Goal: Find specific page/section: Find specific page/section

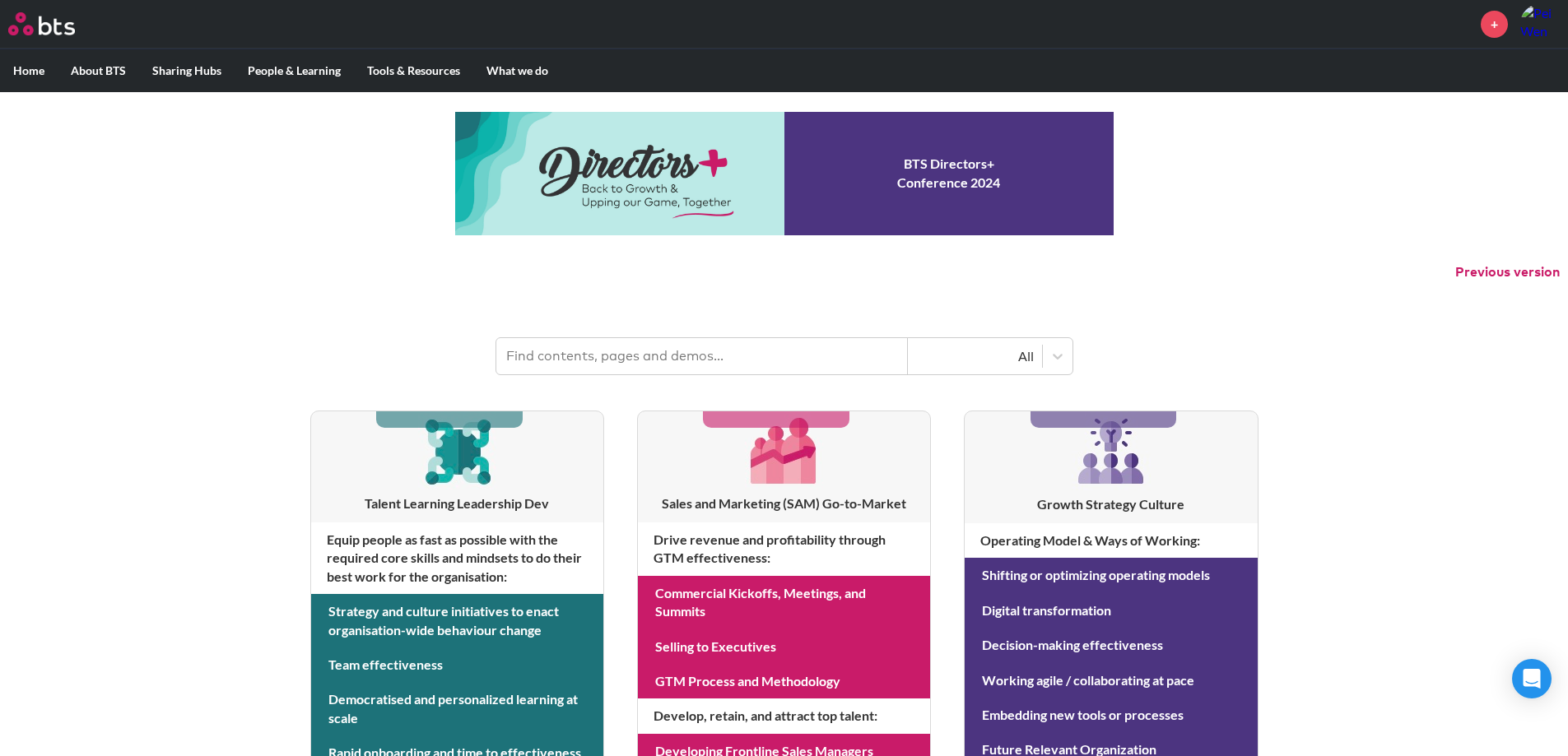
click at [1404, 444] on div "MENU + Home About BTS Who we are How we work: Policies, Toolkits and Guidance I…" at bounding box center [784, 705] width 1568 height 1409
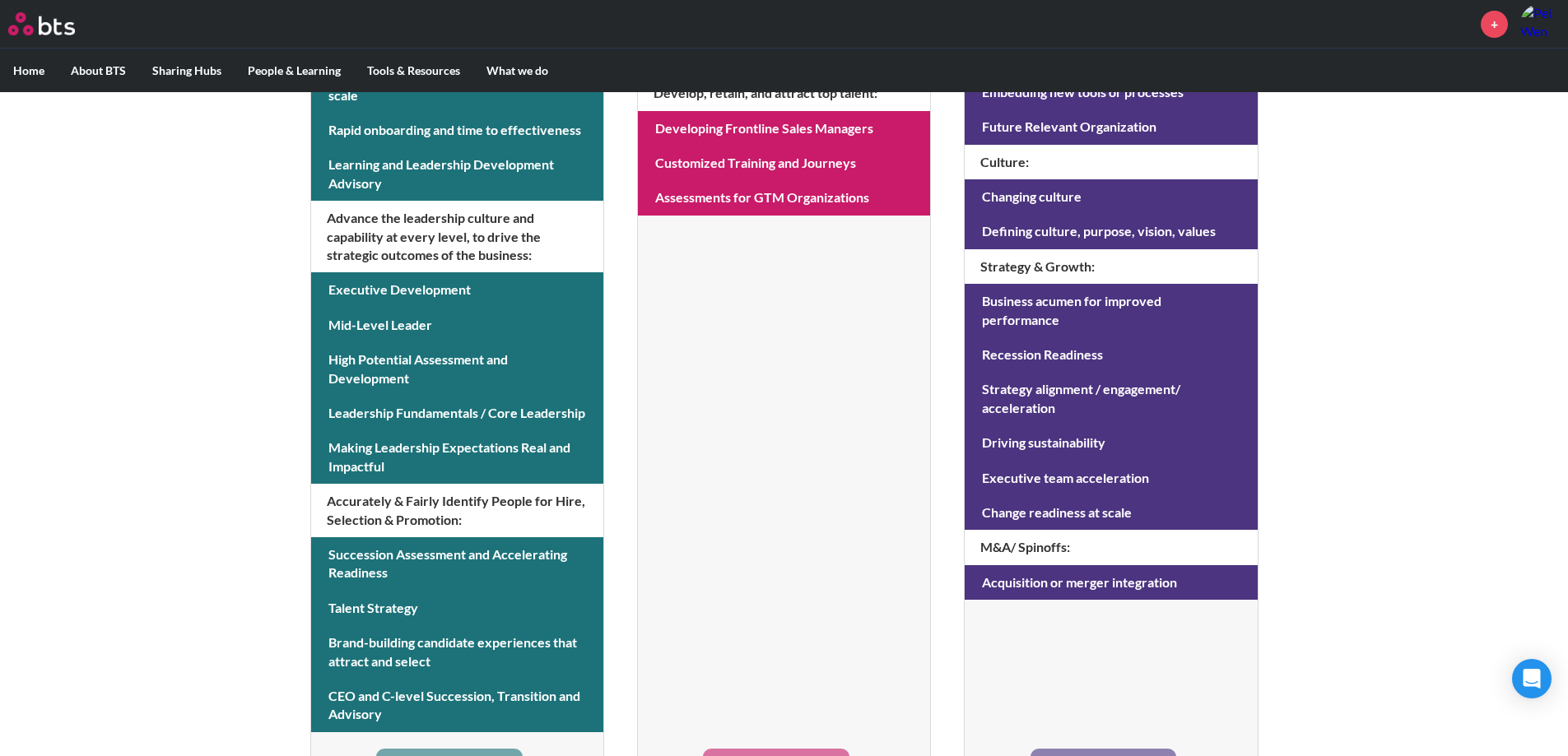
scroll to position [653, 0]
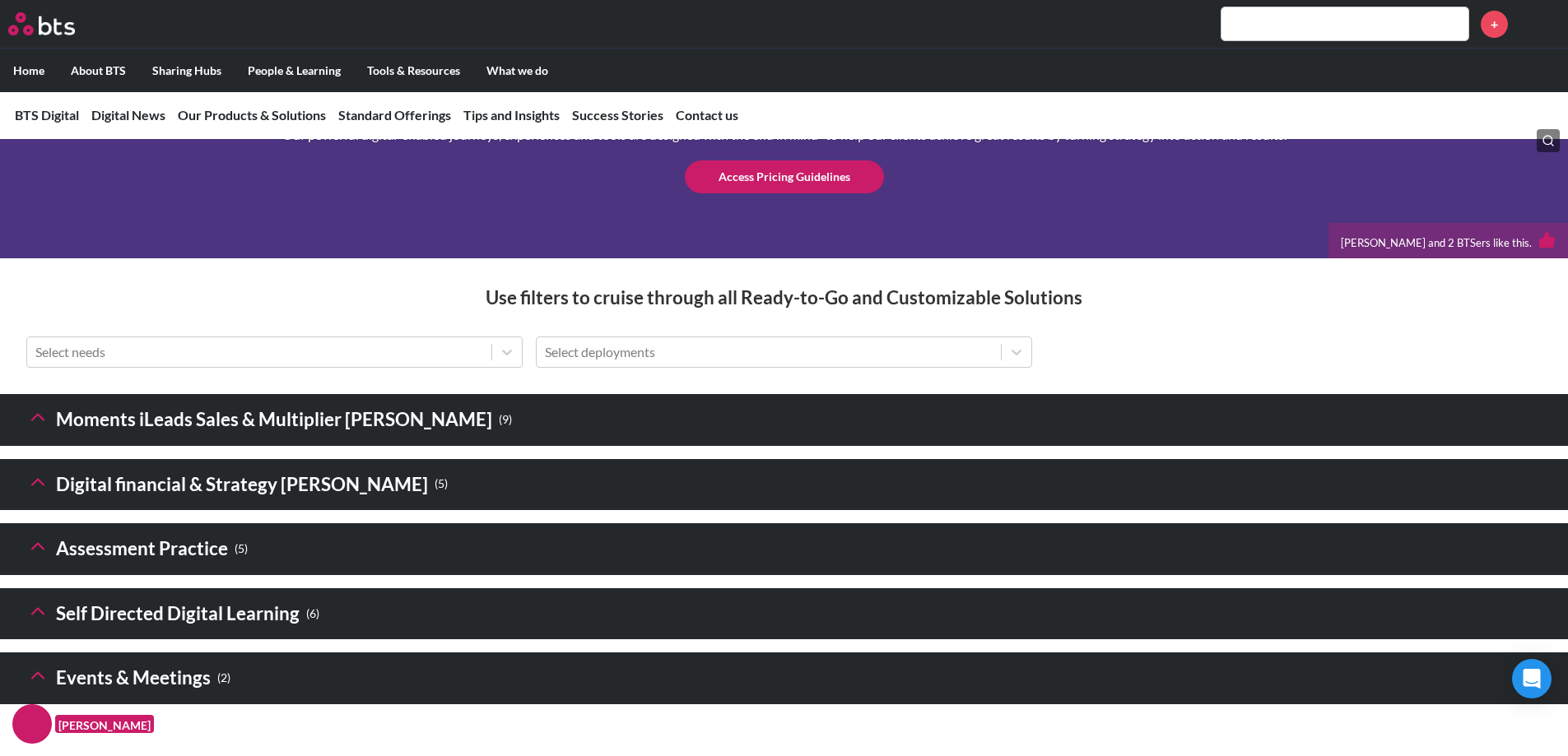
scroll to position [2330, 0]
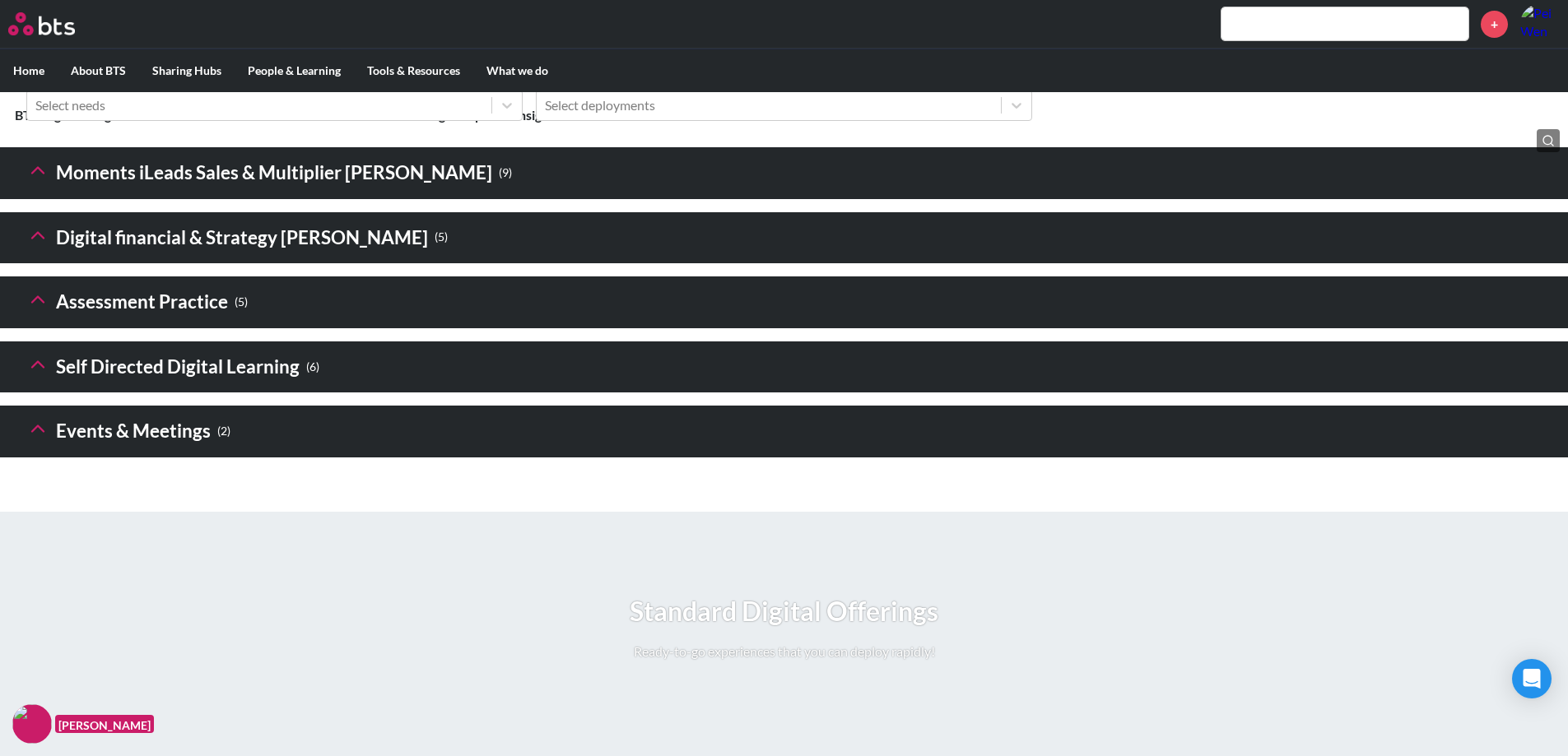
click at [140, 449] on h3 "Events & Meetings ( 2 )" at bounding box center [129, 431] width 204 height 35
click at [39, 432] on polyline at bounding box center [38, 429] width 11 height 6
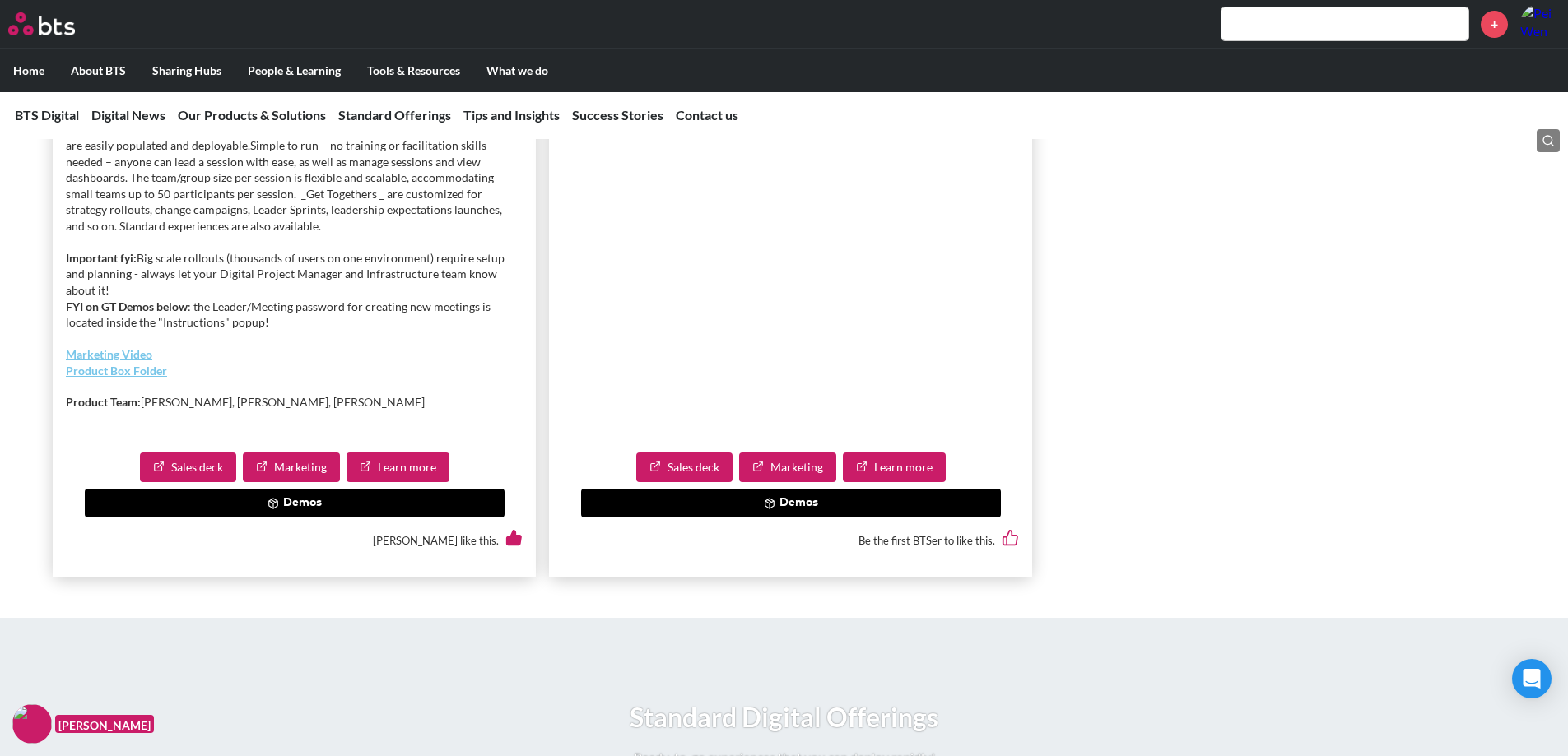
scroll to position [3071, 0]
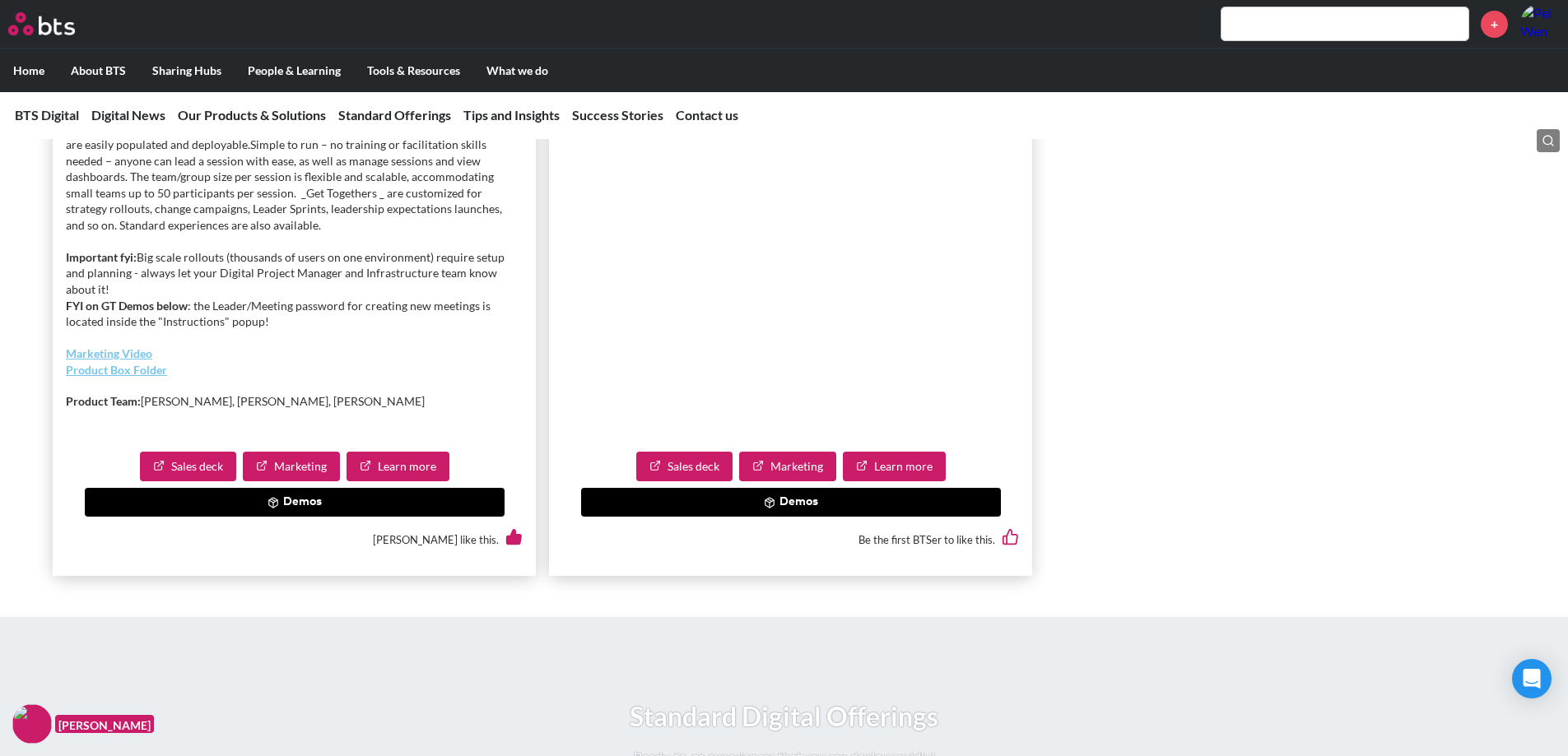
click at [761, 518] on button "Demos" at bounding box center [791, 502] width 420 height 30
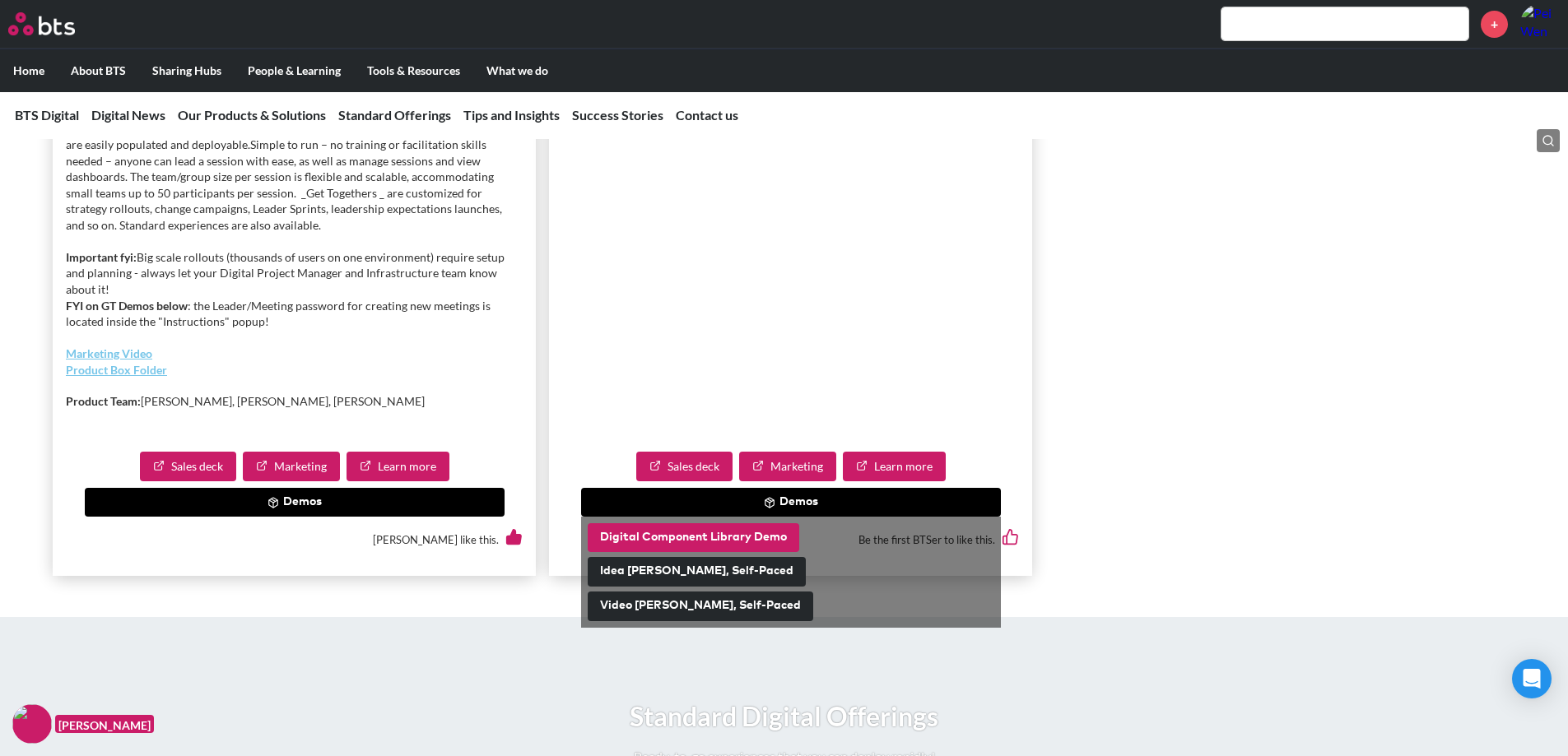
click at [741, 553] on button "Digital Component Library Demo" at bounding box center [693, 538] width 212 height 30
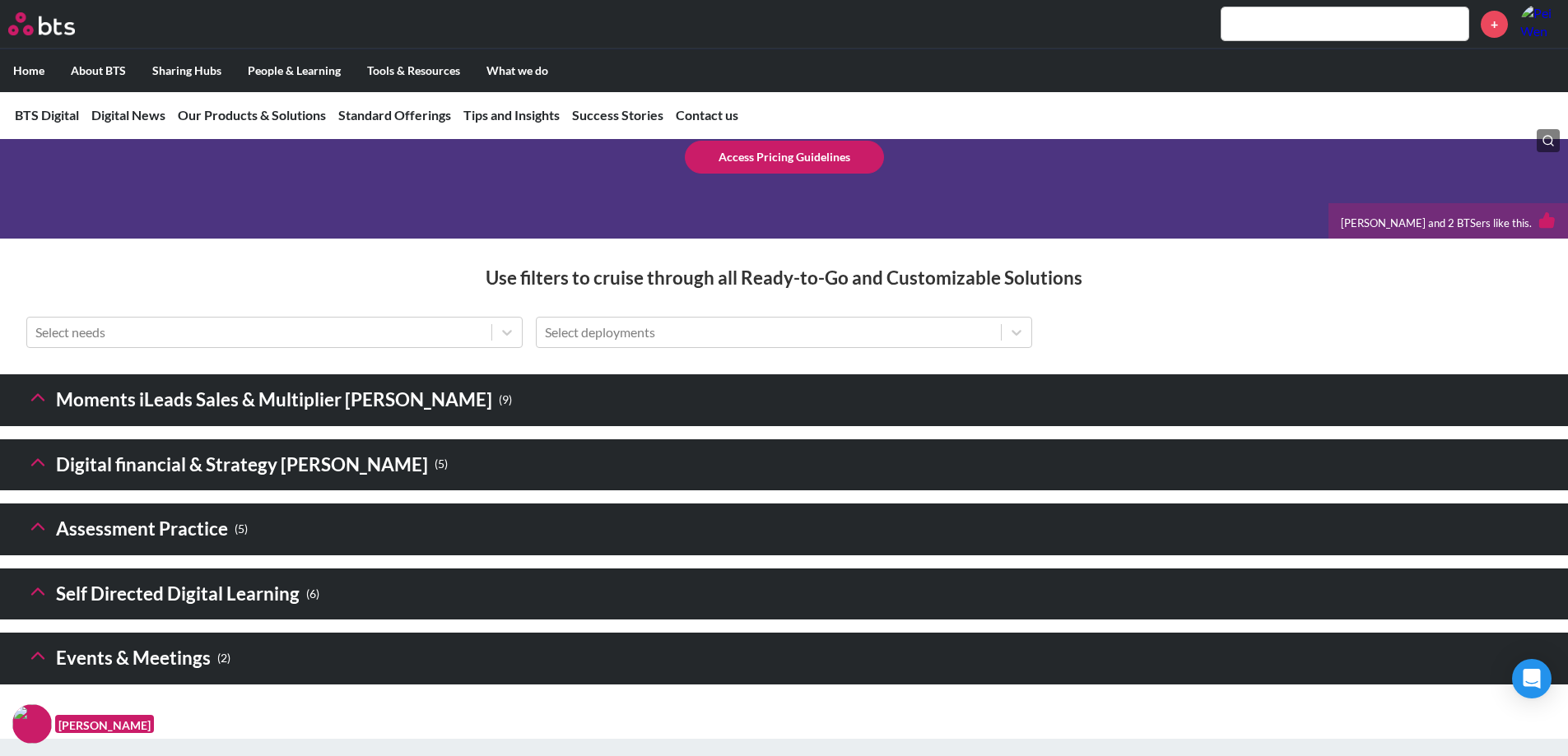
scroll to position [2248, 0]
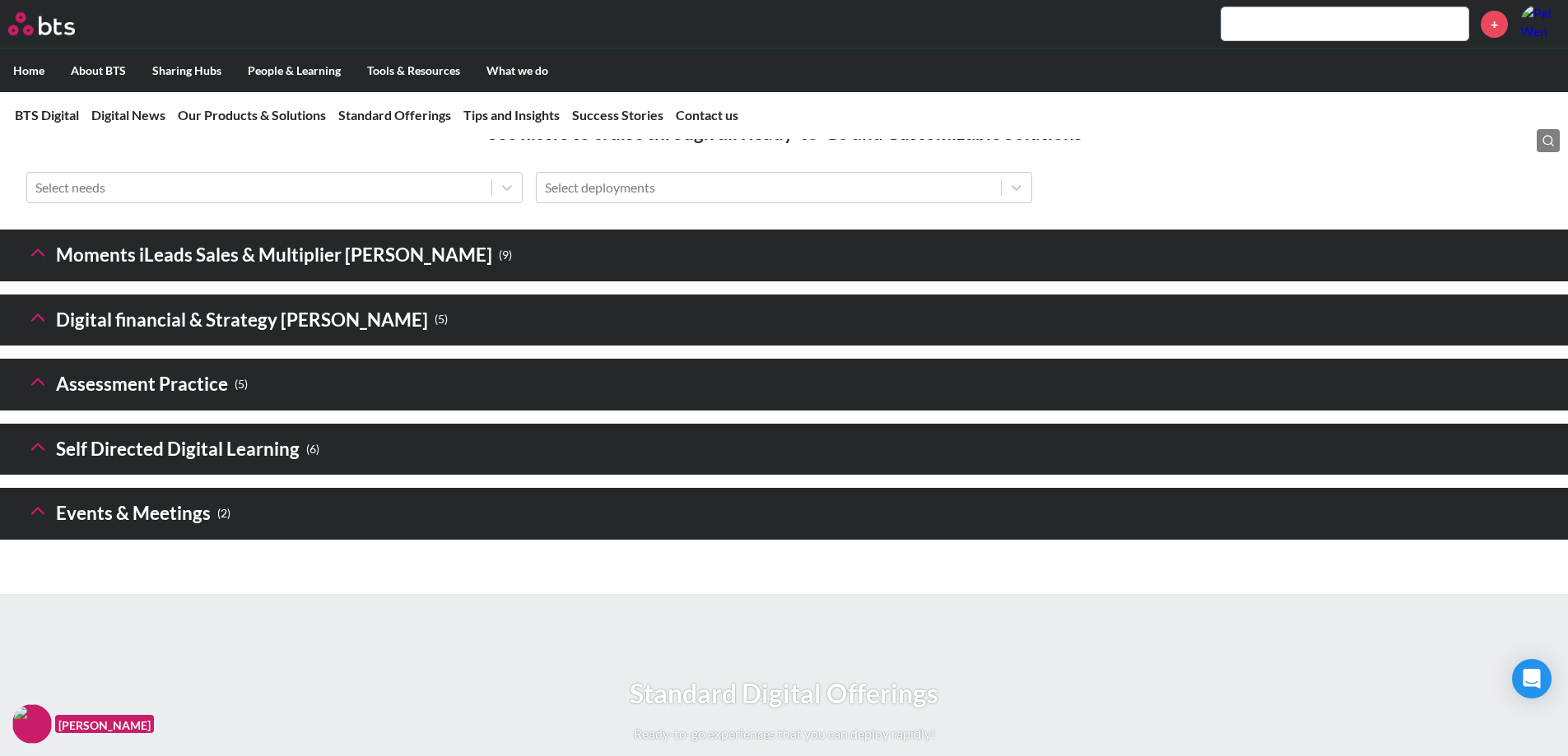
click at [133, 532] on h3 "Events & Meetings ( 2 )" at bounding box center [129, 514] width 204 height 35
click at [40, 515] on polyline at bounding box center [38, 511] width 11 height 6
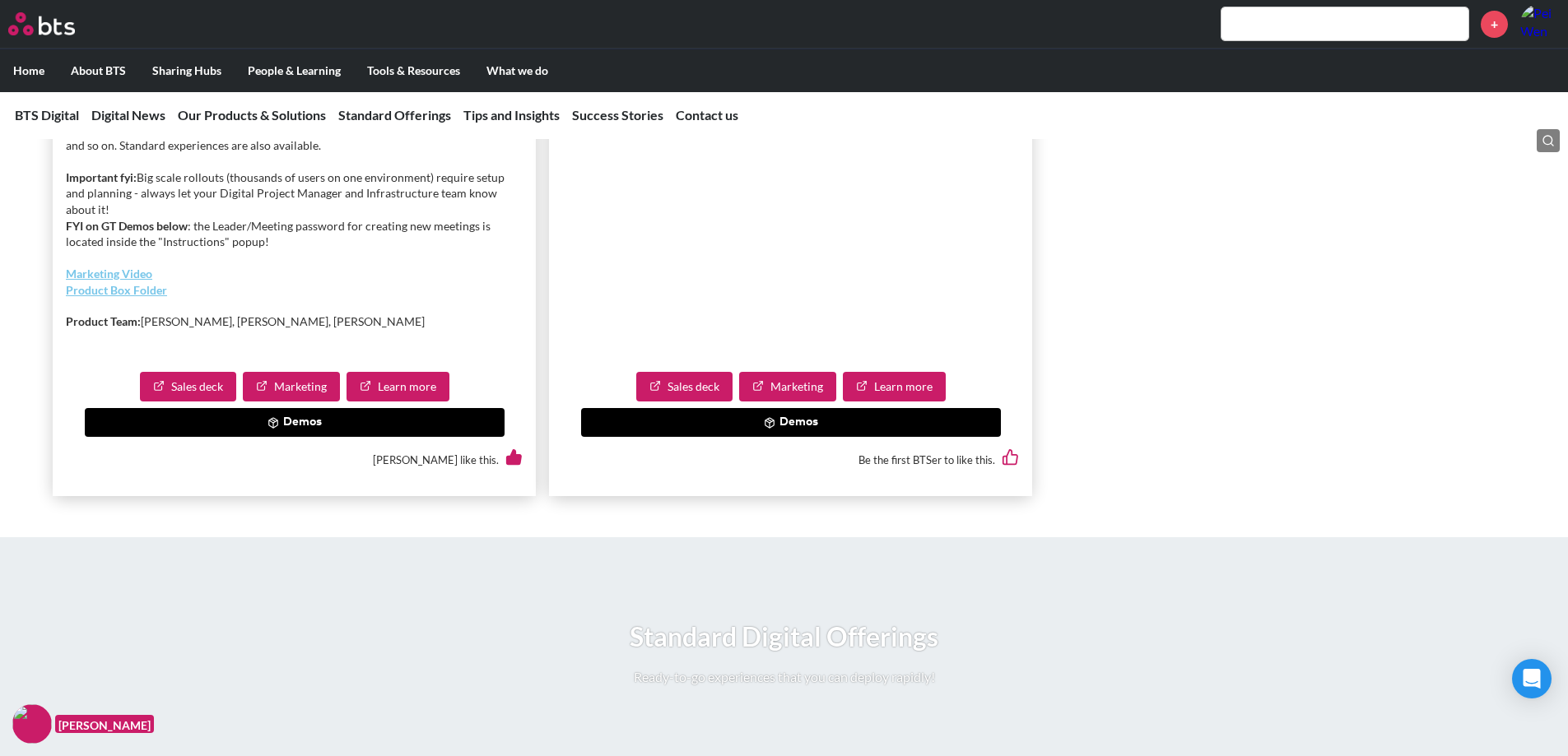
scroll to position [3153, 0]
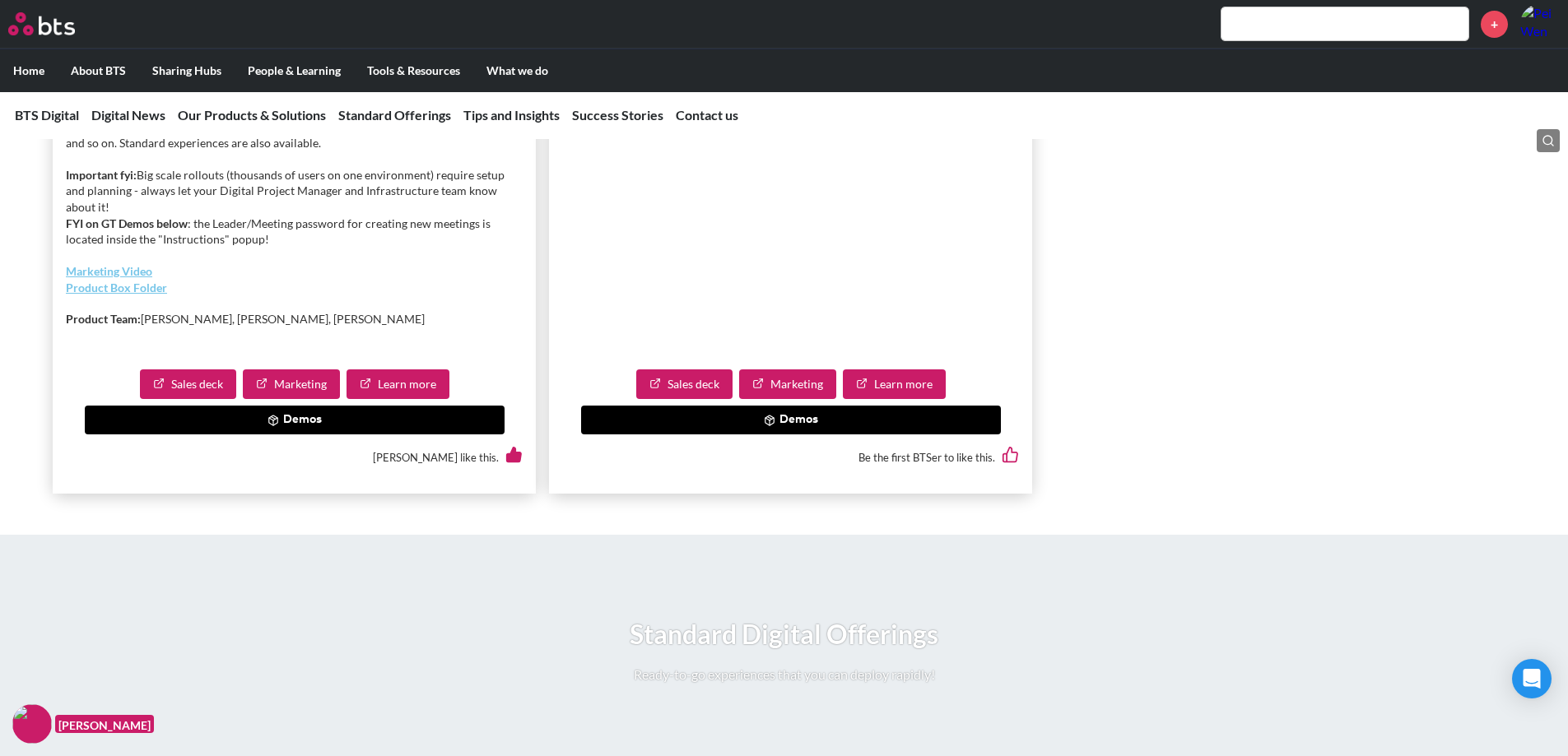
click at [854, 436] on button "Demos" at bounding box center [791, 420] width 420 height 30
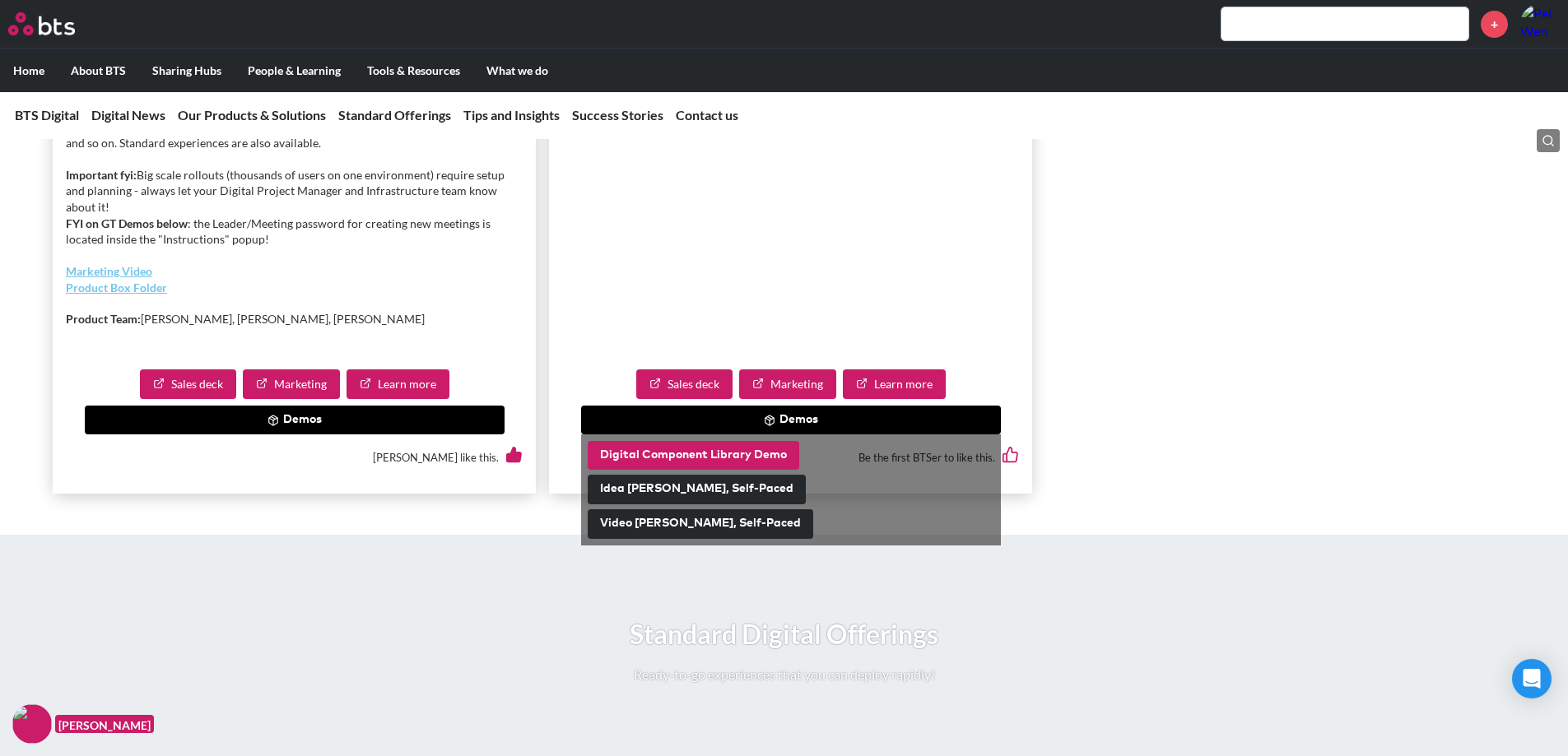
click at [692, 471] on button "Digital Component Library Demo" at bounding box center [693, 456] width 212 height 30
